Goal: Task Accomplishment & Management: Manage account settings

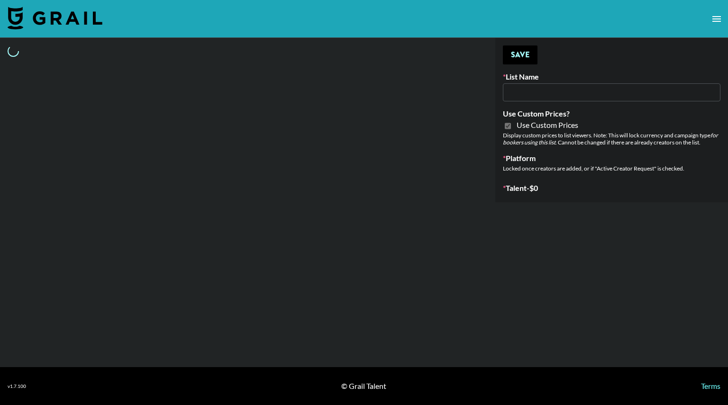
type input "Redence Beauty"
checkbox input "true"
select select "Brand"
type input "Dime Beauty"
checkbox input "true"
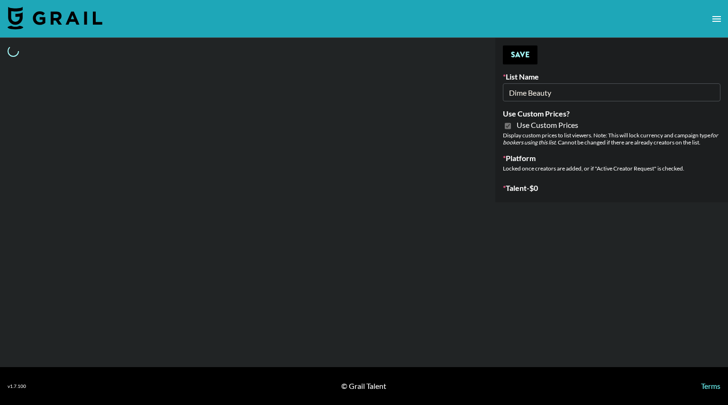
select select "Brand"
